Goal: Navigation & Orientation: Find specific page/section

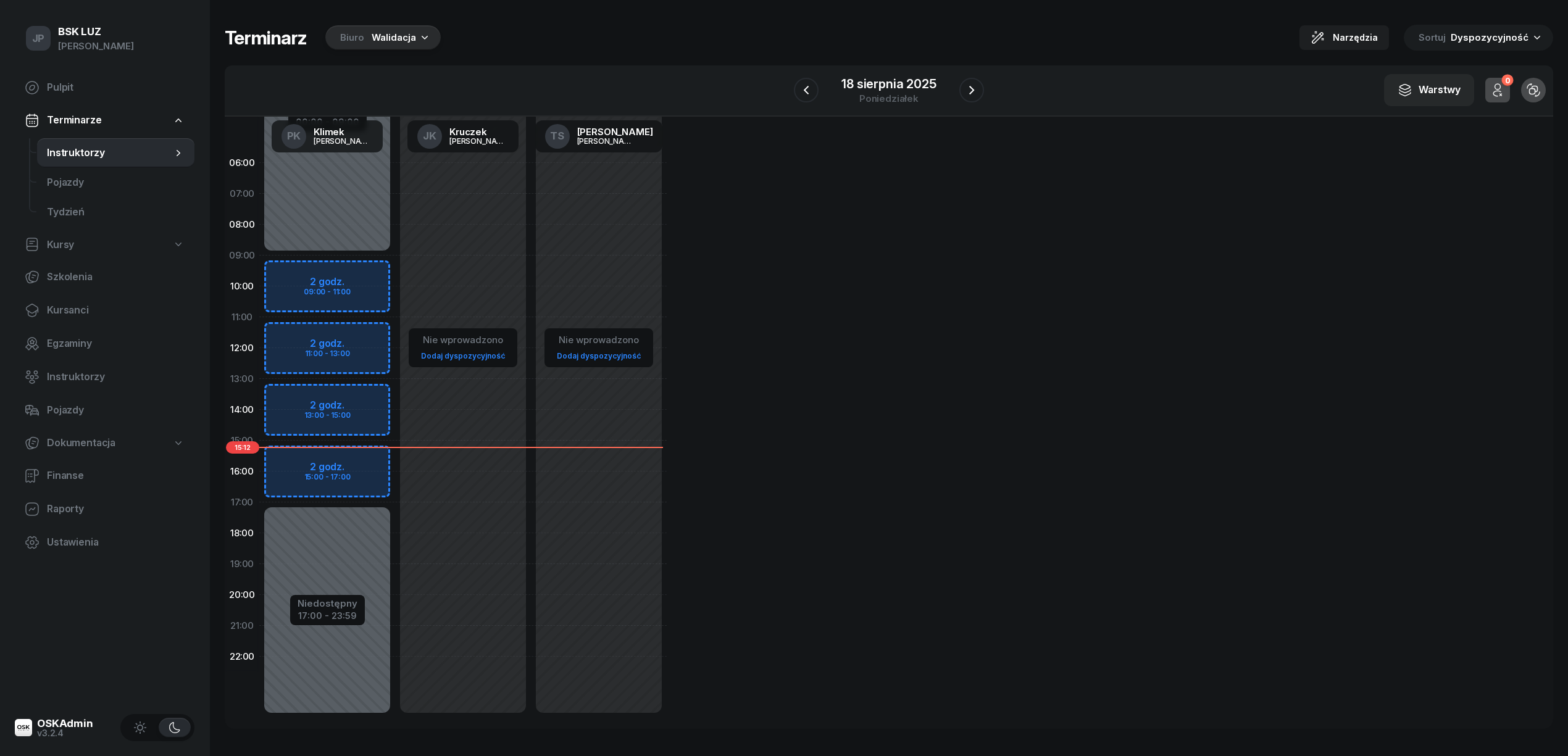
click at [368, 36] on div "Biuro Walidacja" at bounding box center [383, 38] width 116 height 25
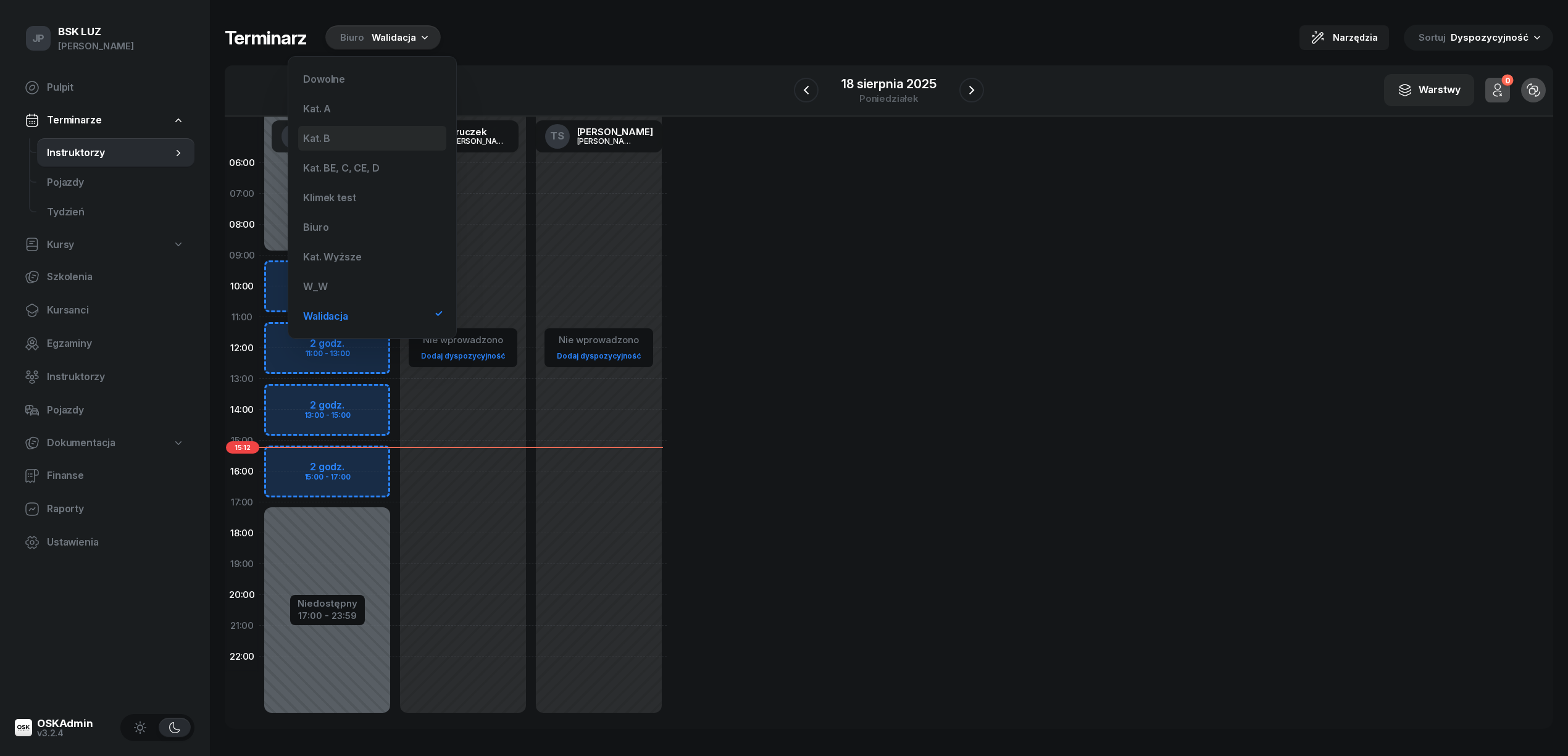
click at [322, 137] on div "Kat. B" at bounding box center [317, 138] width 27 height 10
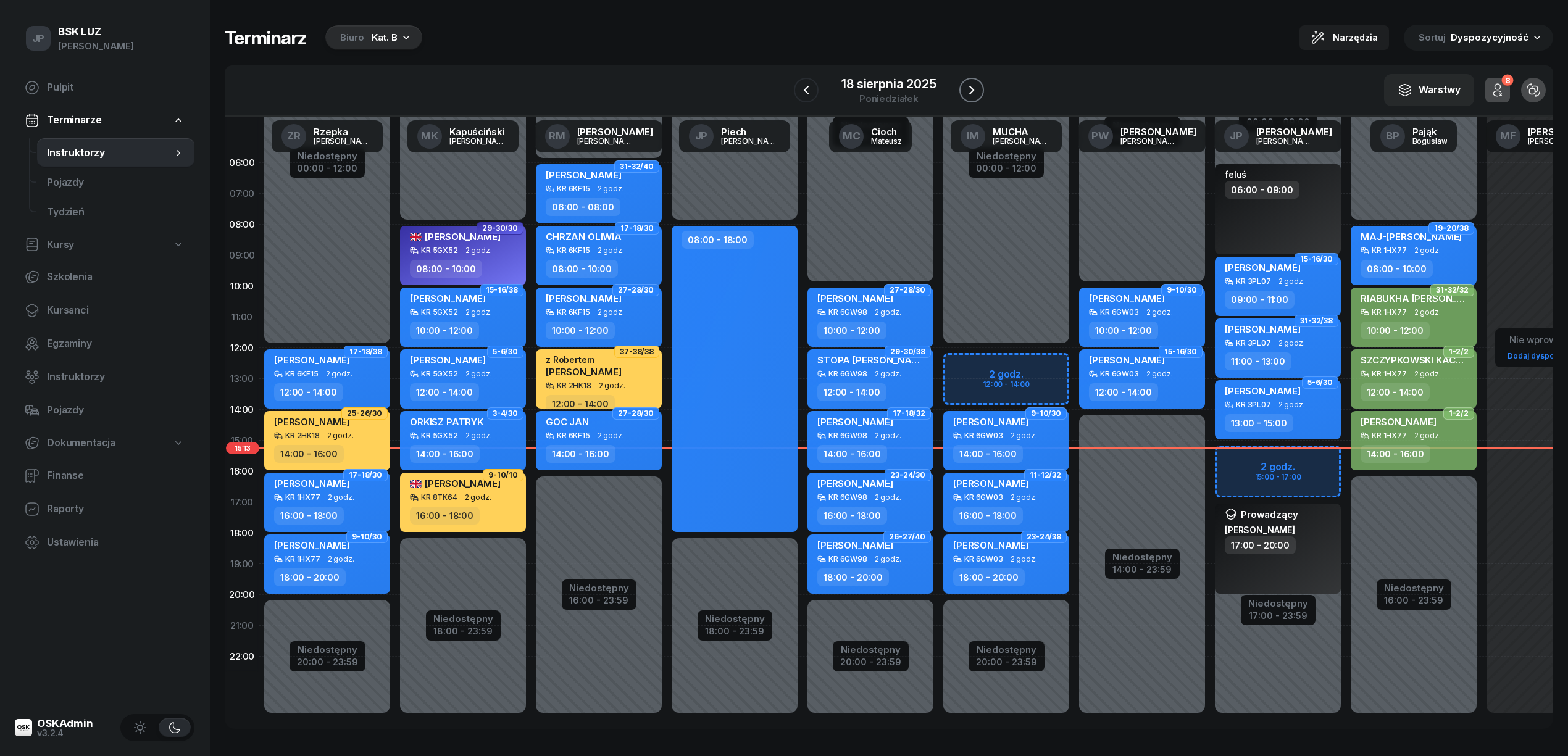
click at [973, 89] on icon "button" at bounding box center [972, 91] width 5 height 9
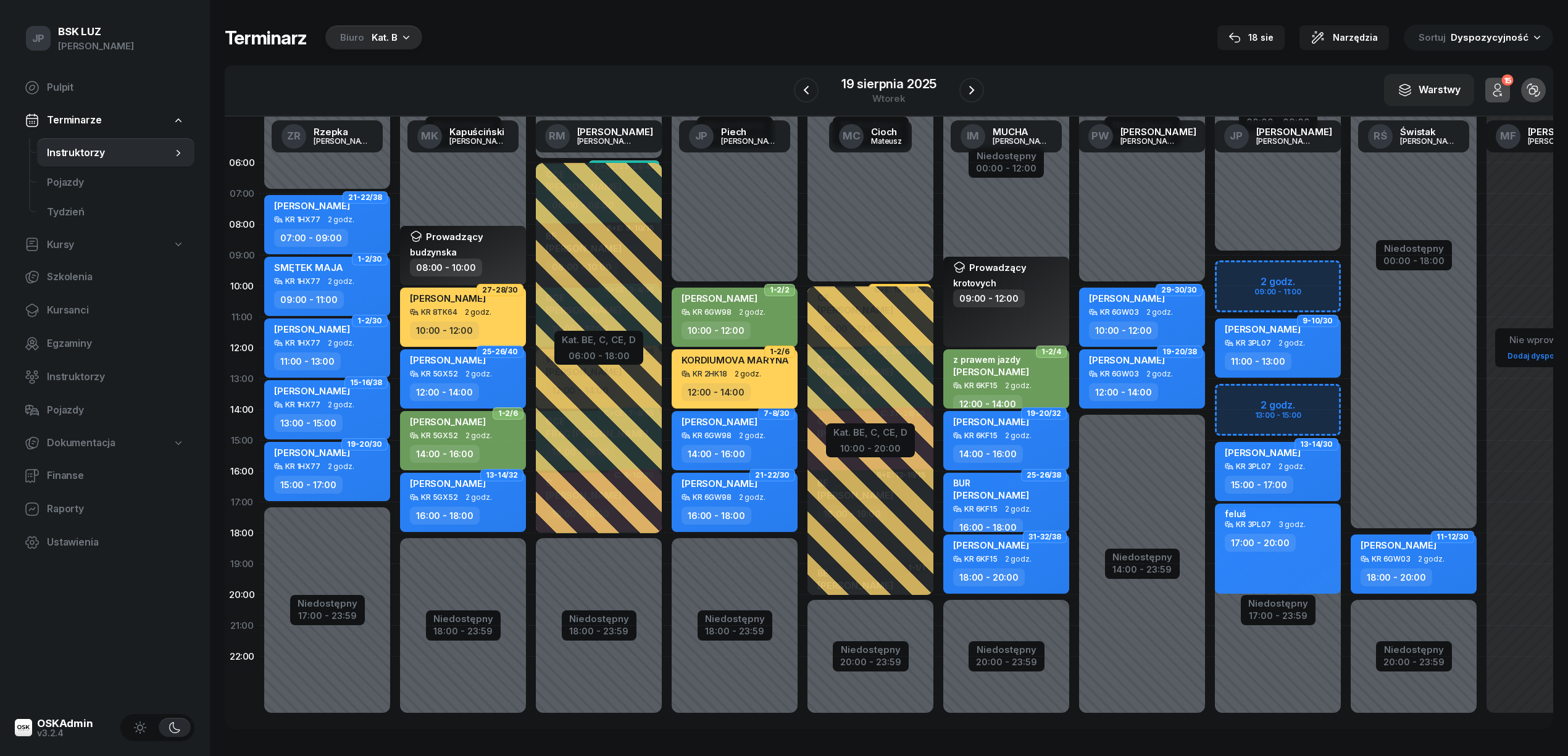
click at [760, 378] on div "KR 2HK18 2 godz." at bounding box center [736, 374] width 109 height 9
select select "12"
select select "14"
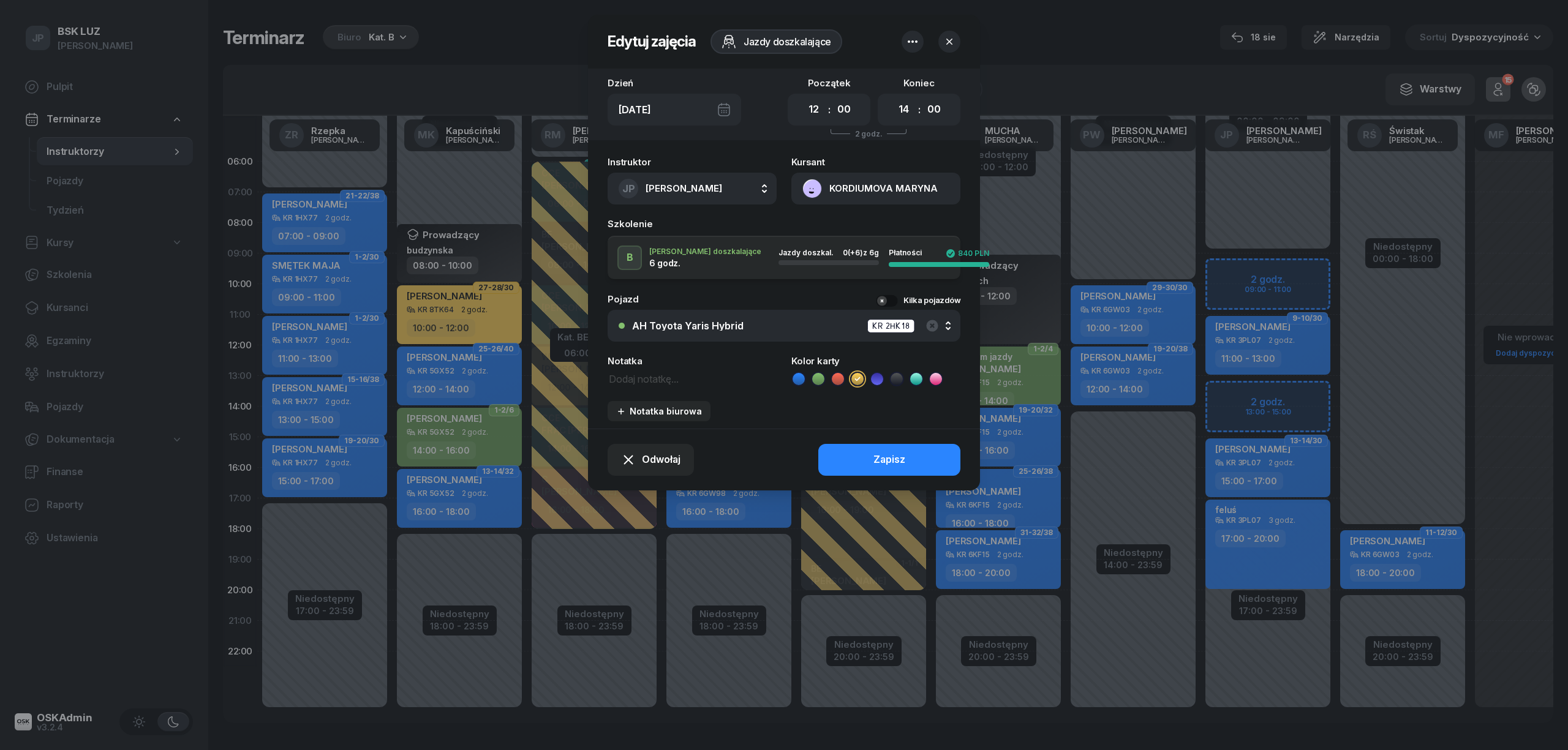
click at [873, 182] on button "KORDIUMOVA MARYNA" at bounding box center [875, 188] width 169 height 32
click at [848, 233] on div "Otwórz profil" at bounding box center [831, 231] width 59 height 16
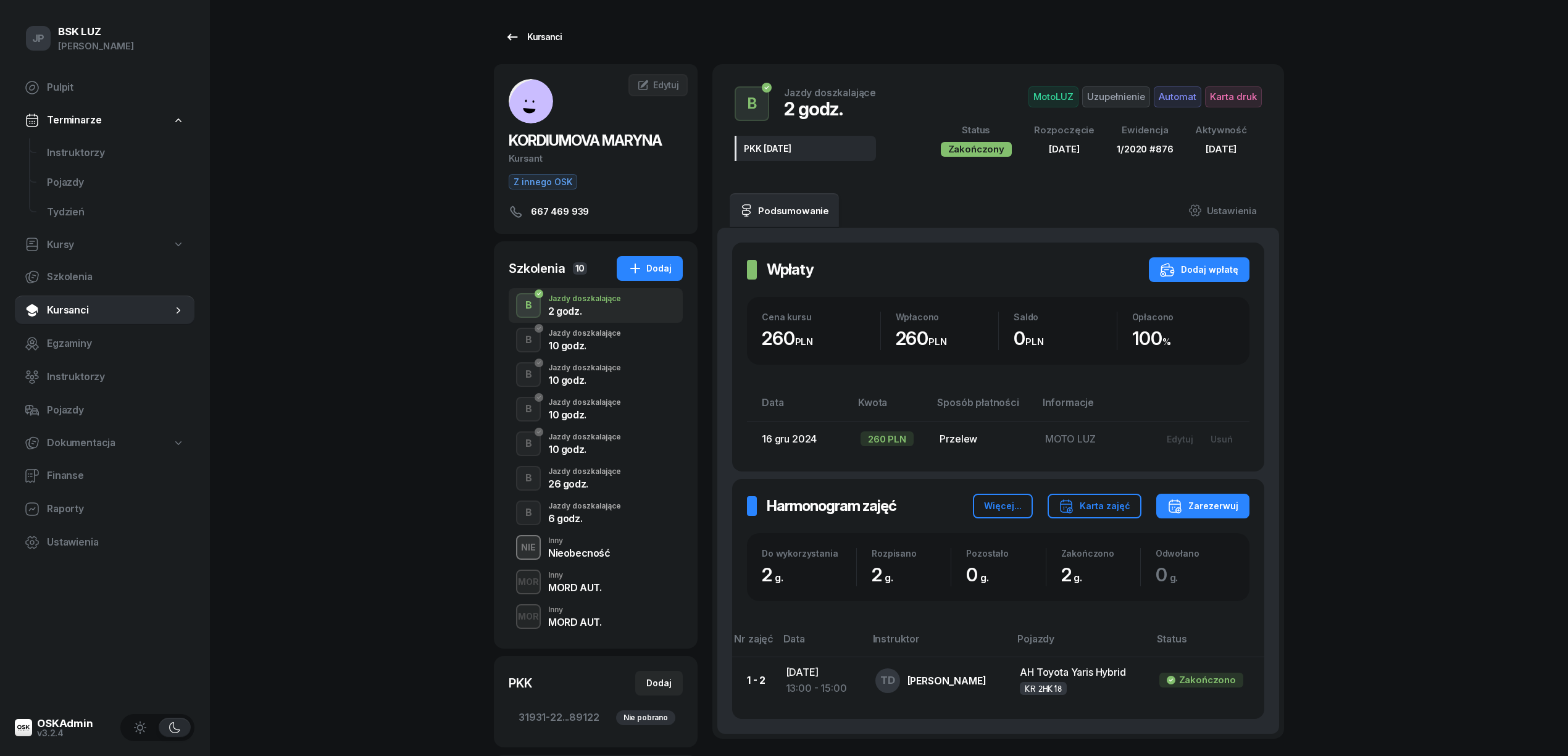
click at [534, 35] on div "Kursanci" at bounding box center [533, 37] width 57 height 15
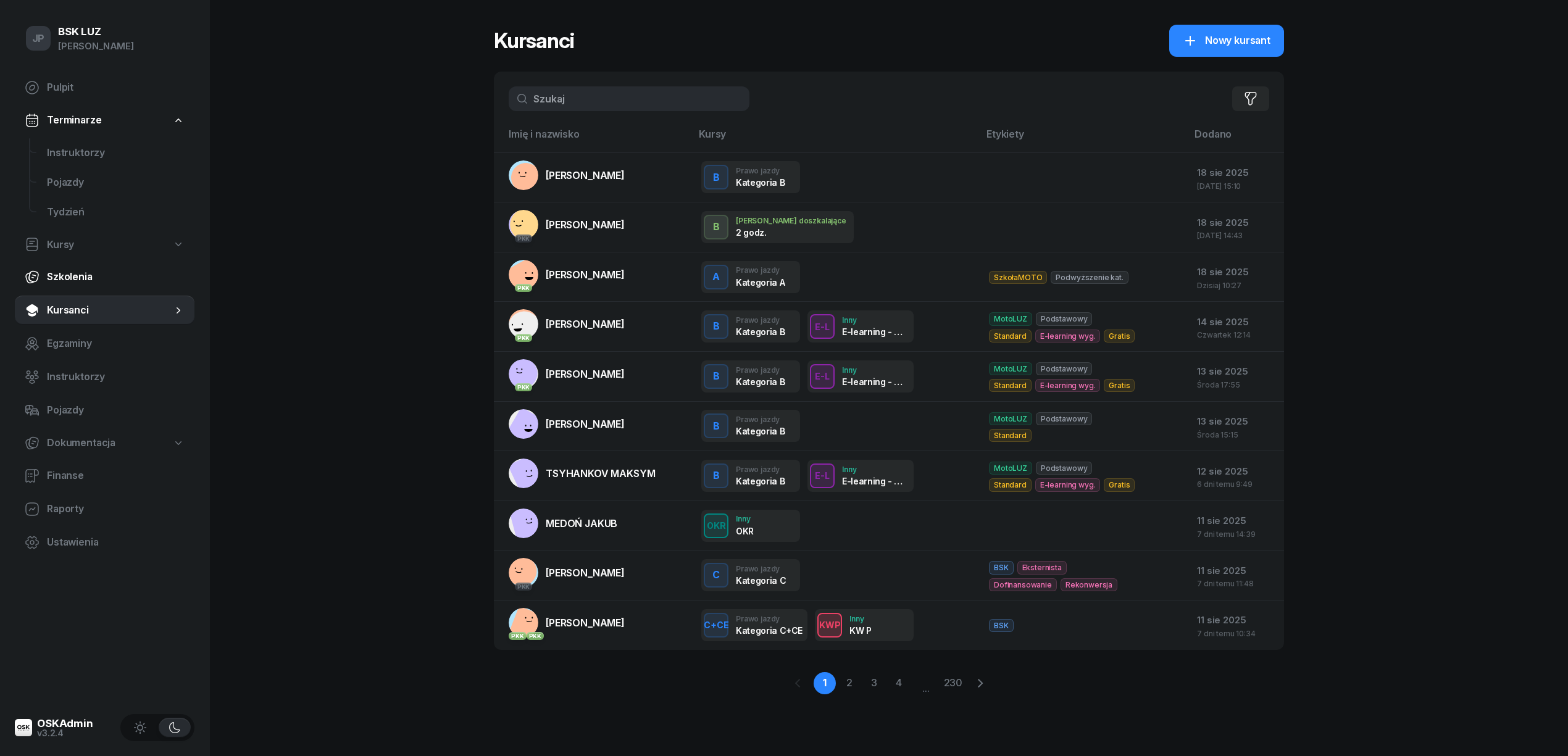
click at [57, 275] on span "Szkolenia" at bounding box center [116, 278] width 138 height 16
select select "createdAt-desc"
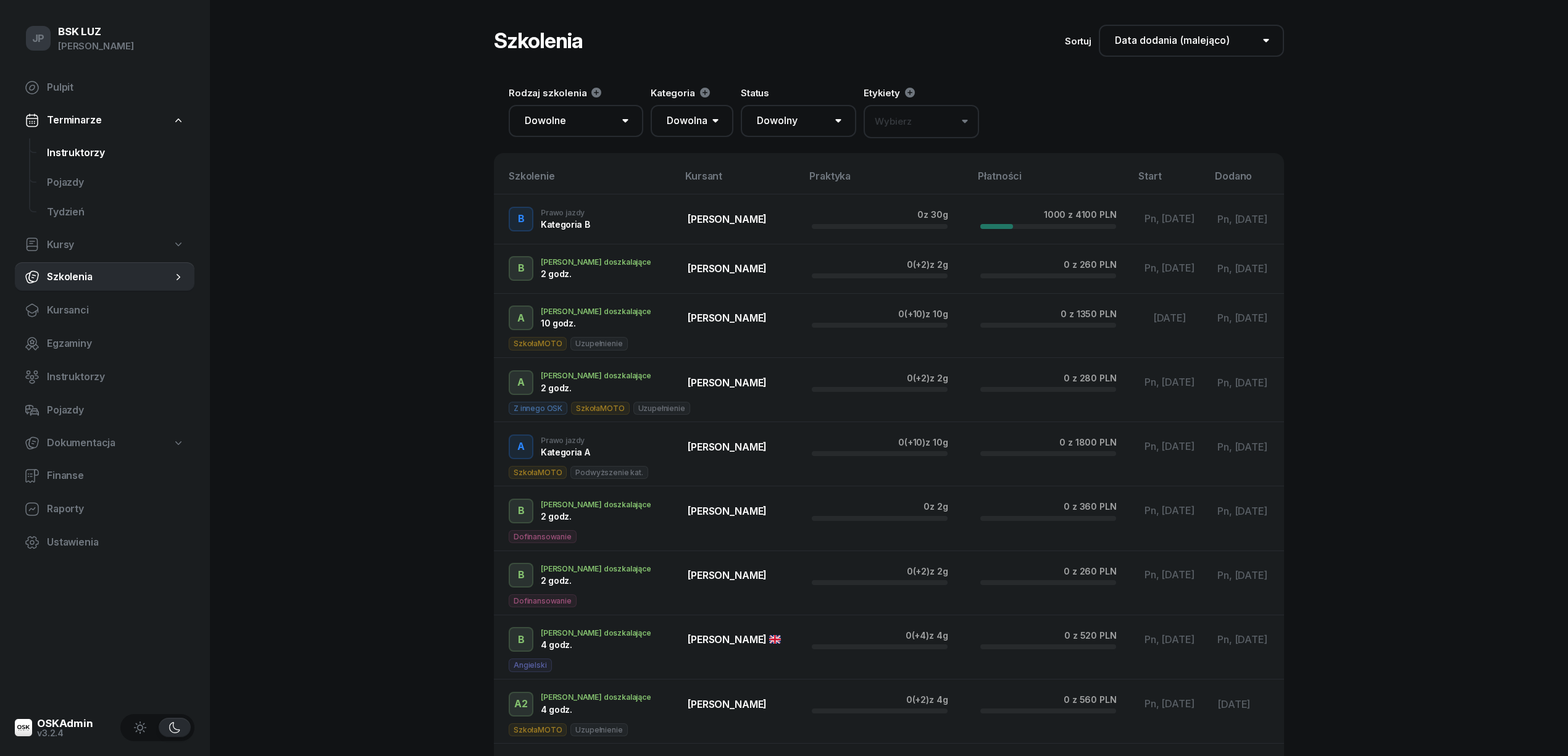
click at [53, 145] on span "Instruktorzy" at bounding box center [116, 153] width 138 height 16
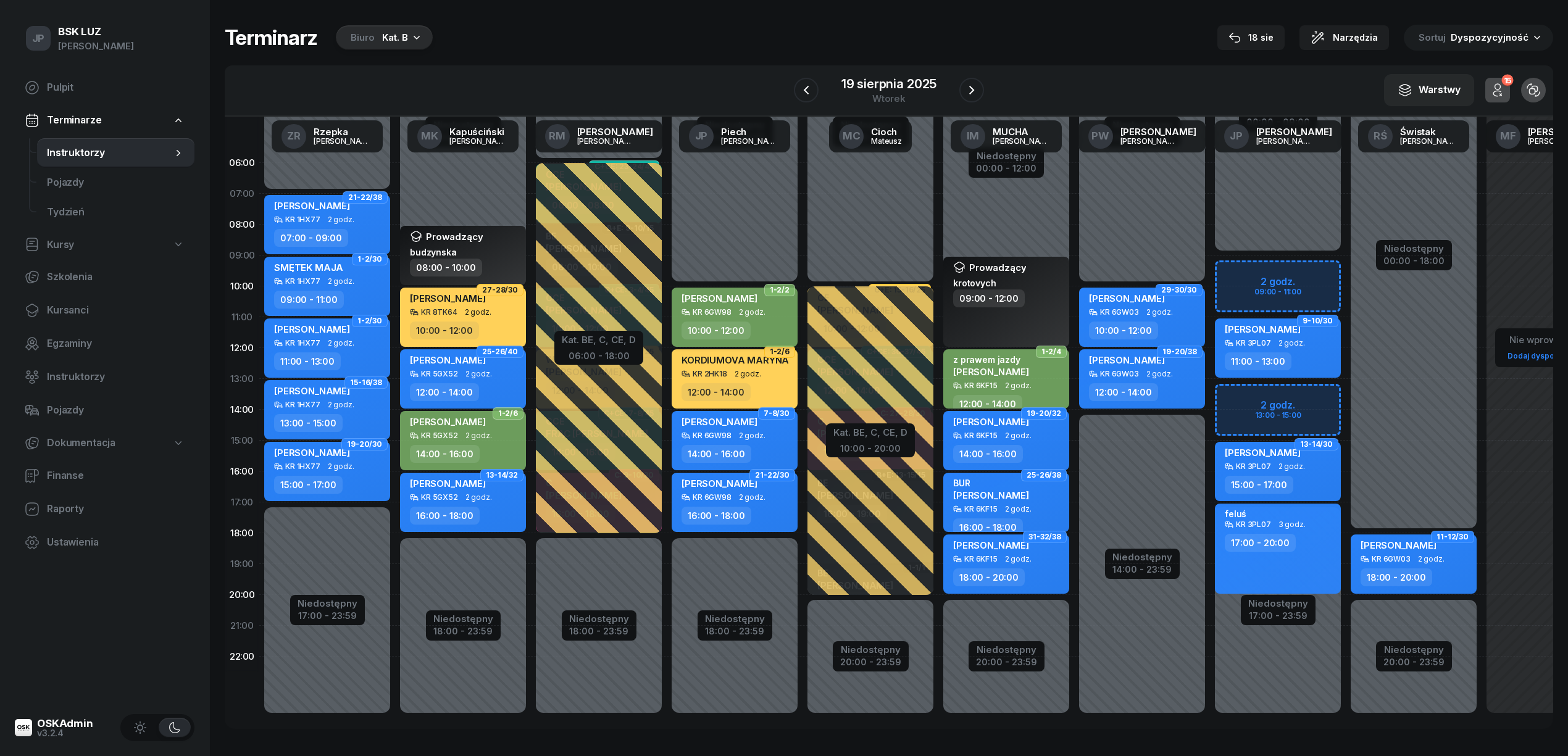
click at [748, 306] on div "[PERSON_NAME]" at bounding box center [736, 300] width 109 height 15
select select "10"
select select "12"
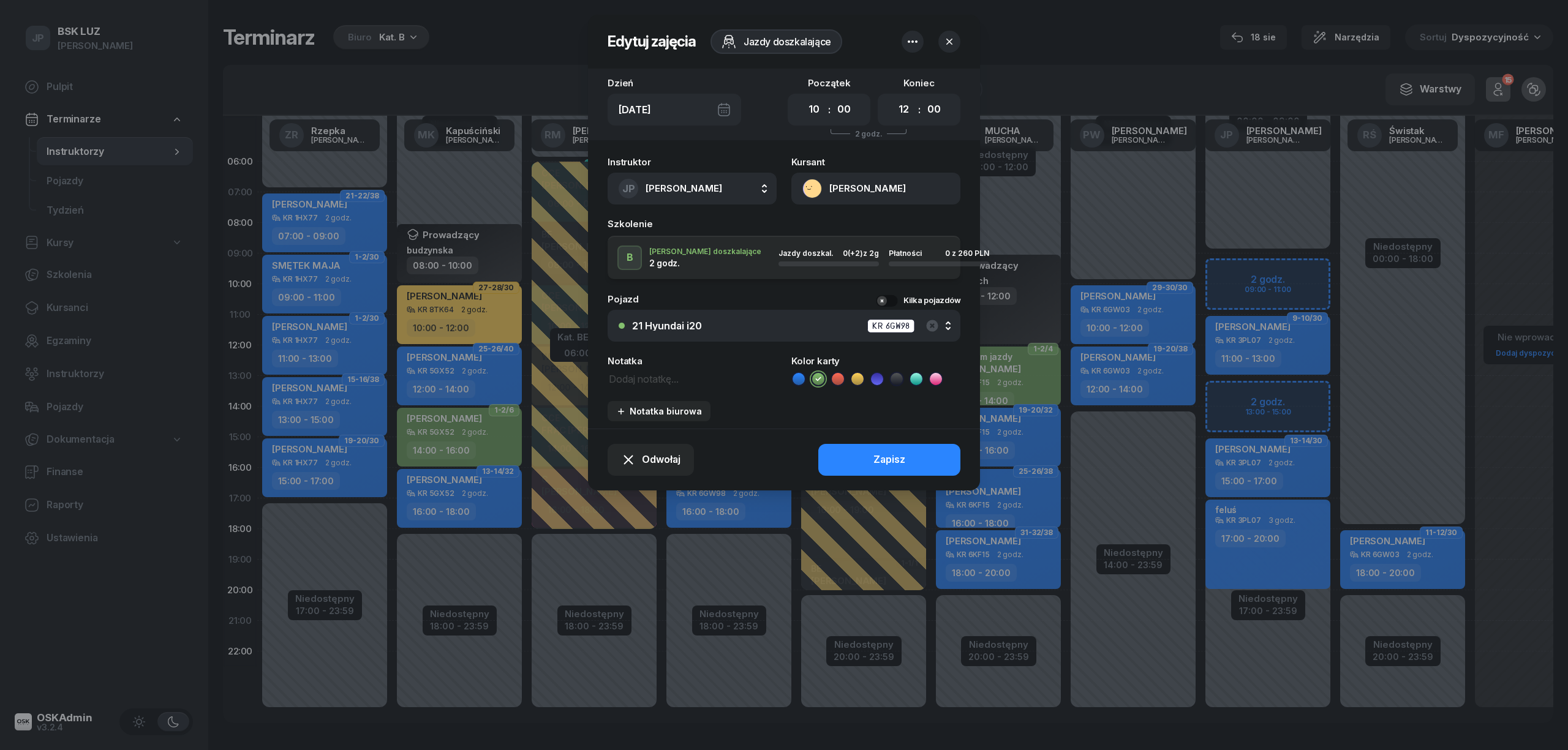
click at [953, 40] on icon "button" at bounding box center [949, 42] width 12 height 12
